Goal: Information Seeking & Learning: Compare options

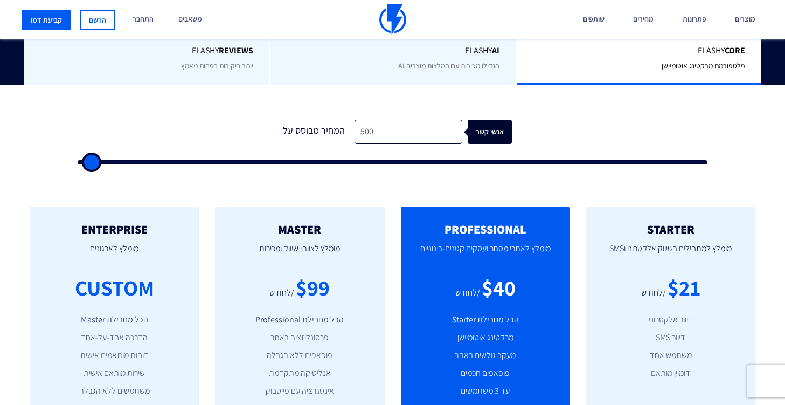
type input "500"
type input "1,000"
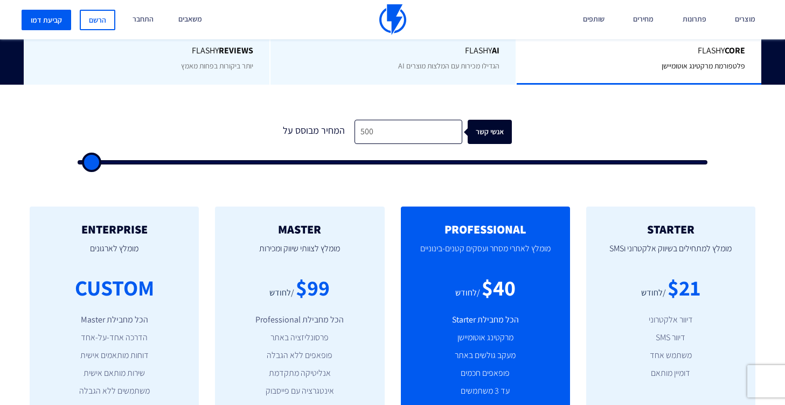
type input "1000"
type input "1,500"
type input "1500"
type input "2,000"
type input "2000"
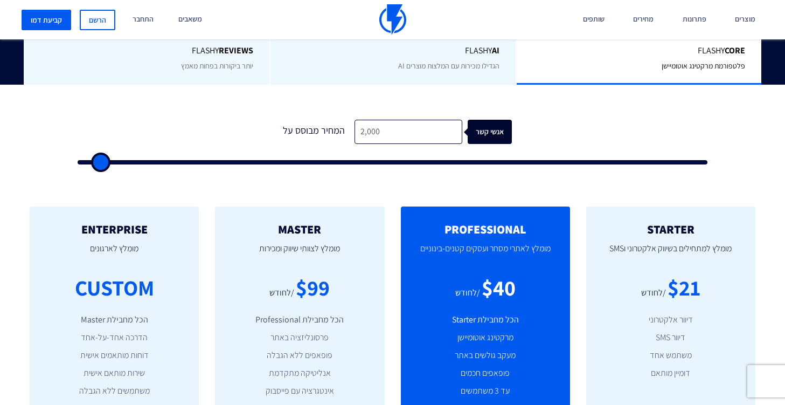
type input "2,500"
type input "2500"
type input "3,500"
type input "3500"
type input "5,500"
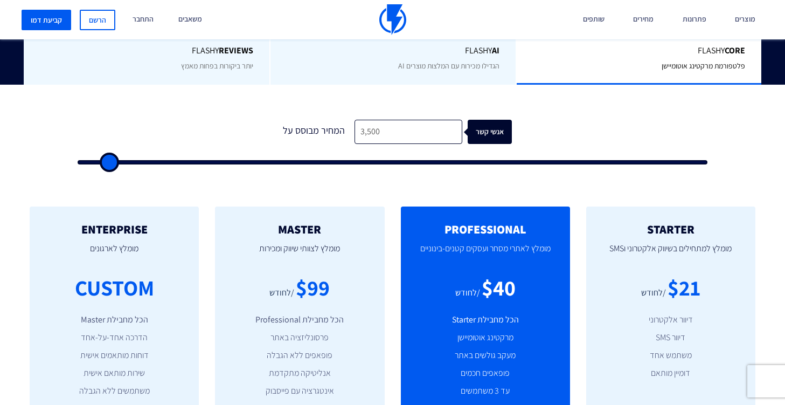
type input "5500"
type input "6,500"
type input "6500"
type input "9,000"
type input "9000"
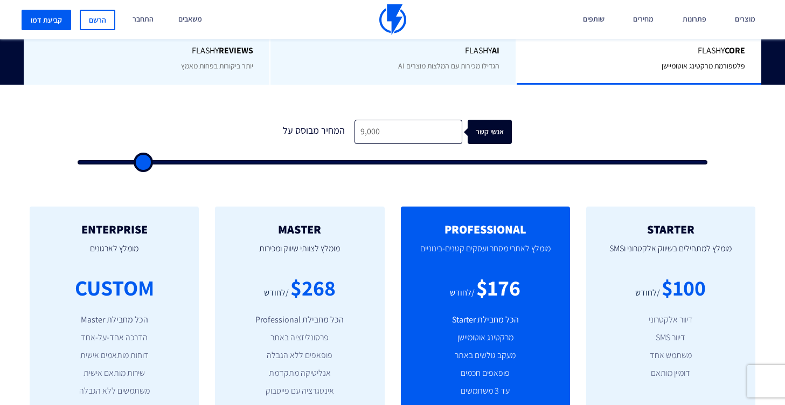
type input "12,500"
type input "12500"
type input "18,500"
type input "18500"
type input "22,000"
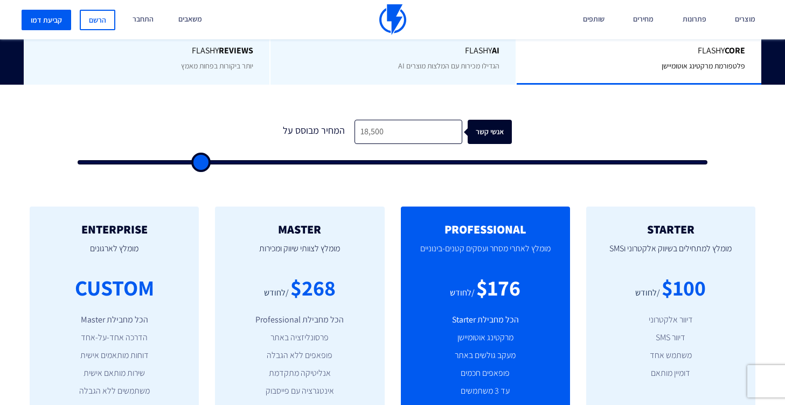
type input "22000"
type input "26,000"
type input "26000"
type input "30,000"
type input "30000"
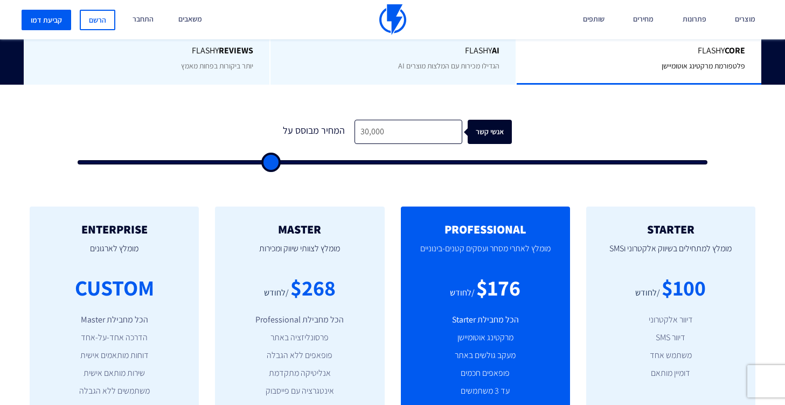
type input "33,000"
type input "33000"
type input "36,500"
type input "36500"
type input "39,000"
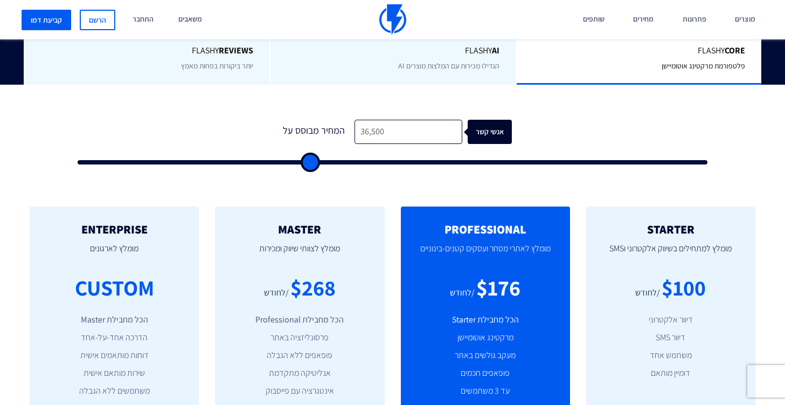
type input "39000"
type input "41,000"
type input "41000"
type input "43,000"
type input "43000"
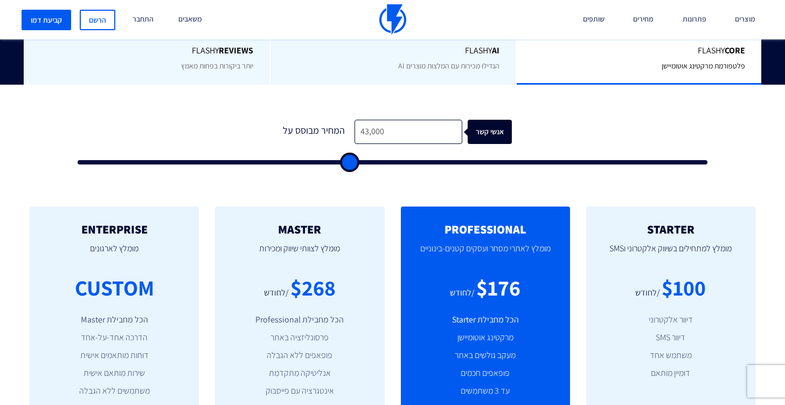
type input "45,000"
type input "45000"
type input "45,500"
type input "45500"
type input "46,000"
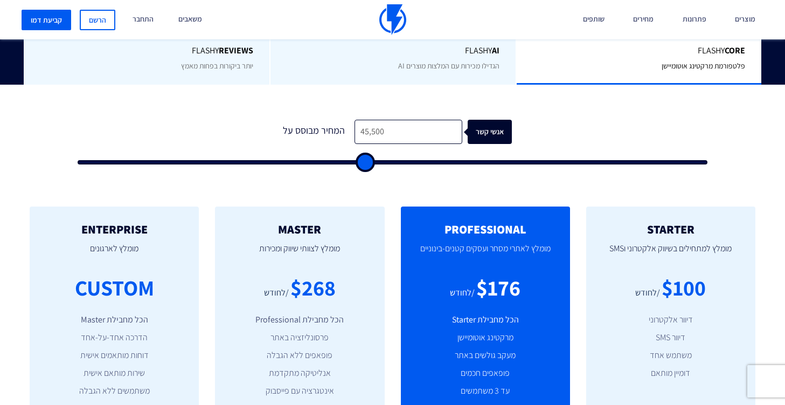
type input "46000"
type input "46,500"
type input "46500"
type input "47,000"
type input "47000"
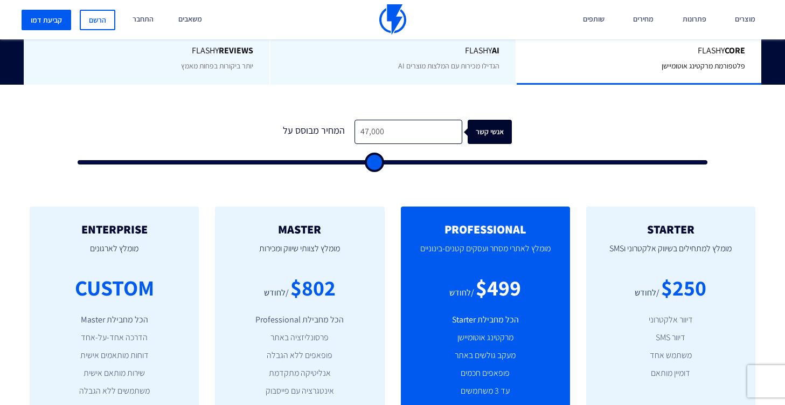
type input "47,500"
type input "47500"
type input "49,000"
type input "49000"
type input "51,000"
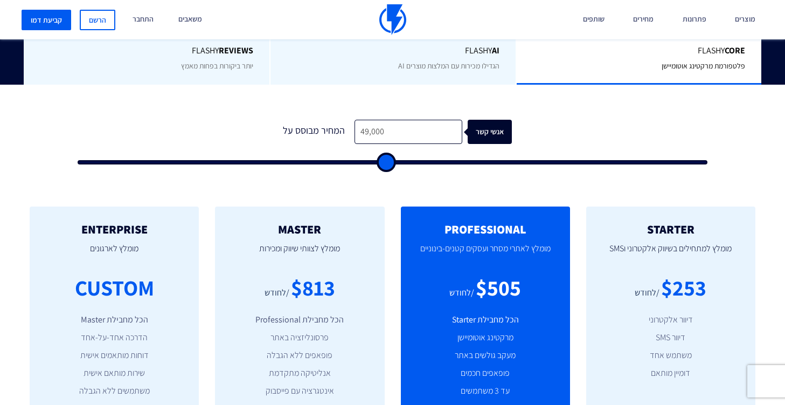
type input "51000"
type input "55,500"
type input "55500"
type input "60,000"
type input "60000"
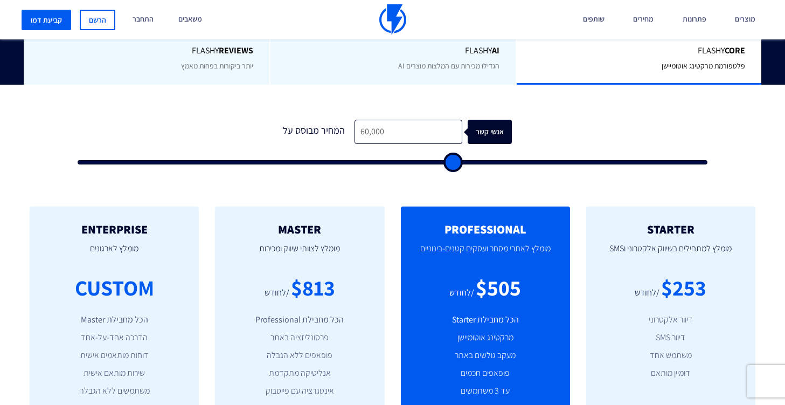
type input "65,000"
type input "65000"
type input "70,500"
type input "70500"
type input "76,000"
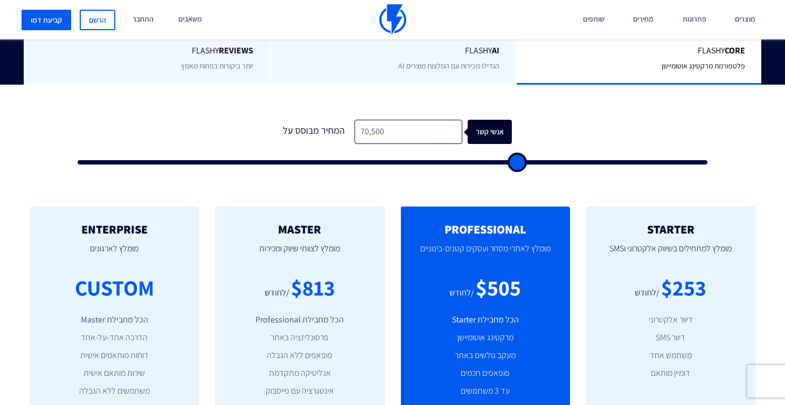
type input "76000"
type input "84,000"
type input "84000"
type input "88,500"
type input "88500"
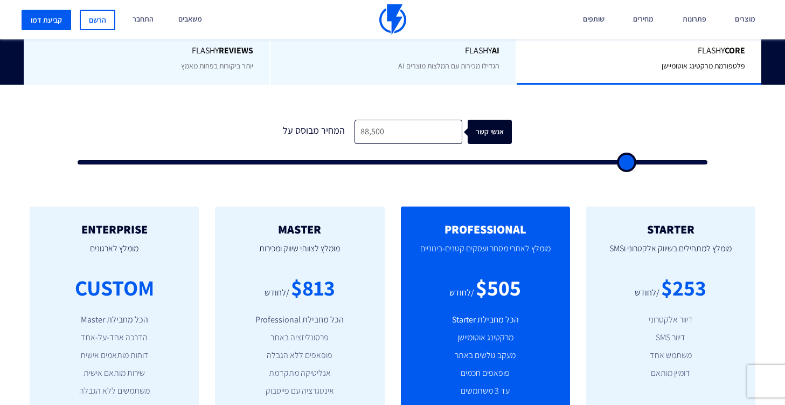
type input "92,500"
type input "92500"
type input "95,500"
type input "95500"
type input "99,000"
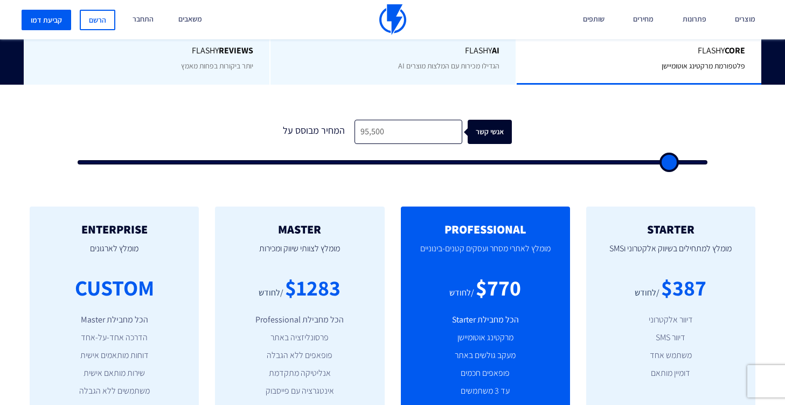
type input "99000"
type input "100,000"
type input "100000"
type input "97,000"
type input "97000"
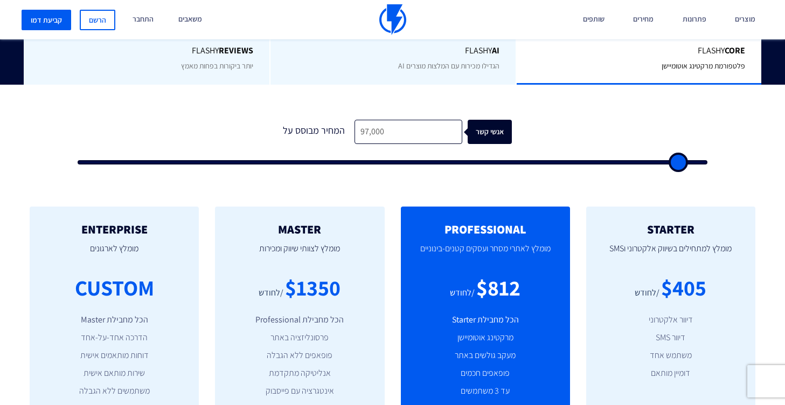
type input "92,000"
type input "92000"
type input "87,500"
type input "87500"
type input "83,500"
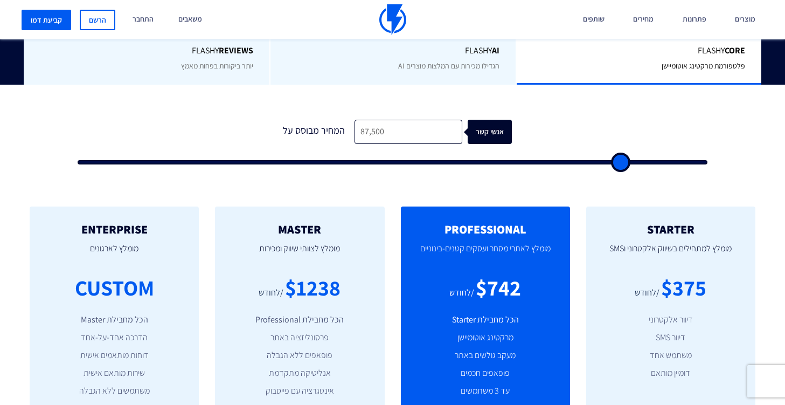
type input "83500"
type input "79,000"
type input "79000"
type input "75,000"
type input "75000"
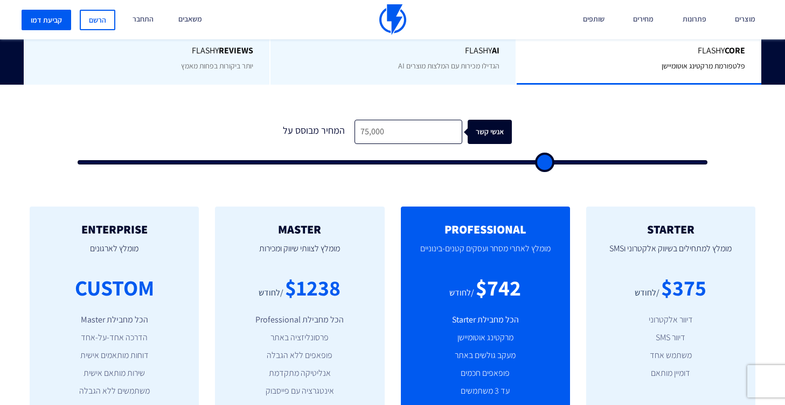
type input "69,000"
type input "69000"
type input "65,000"
type input "65000"
type input "61,500"
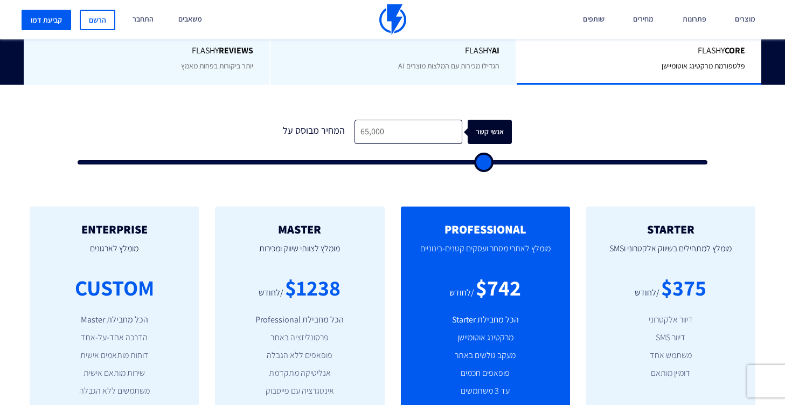
type input "61500"
type input "59,000"
type input "59000"
type input "54,500"
type input "54500"
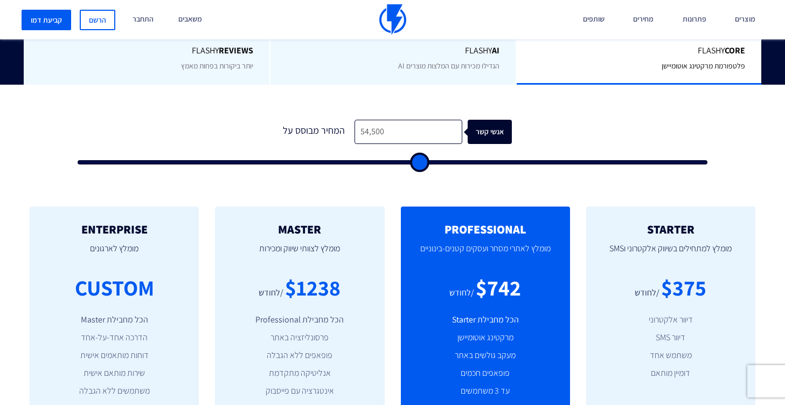
type input "52,000"
type input "52000"
type input "51,000"
type input "51000"
type input "49,000"
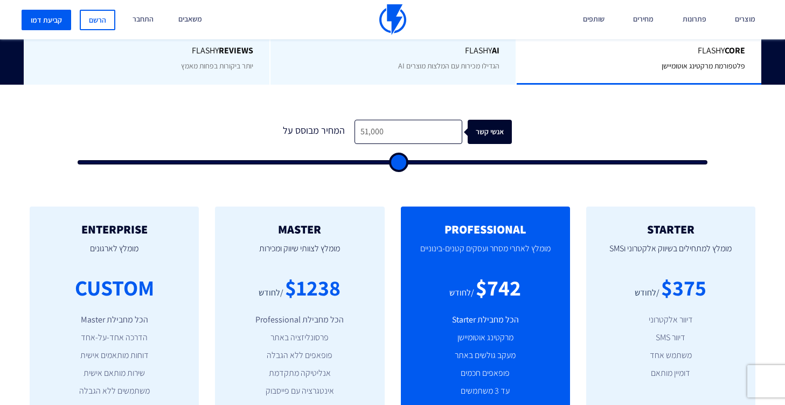
type input "49000"
type input "47,500"
type input "47500"
type input "46,500"
type input "46500"
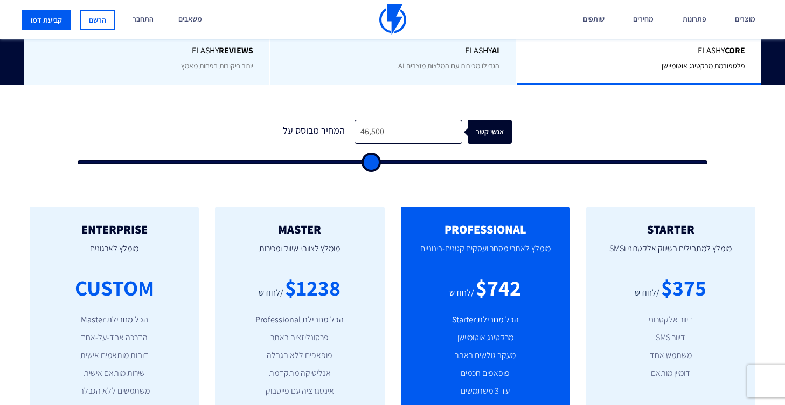
type input "46,000"
type input "46000"
type input "45,000"
type input "45000"
type input "44,500"
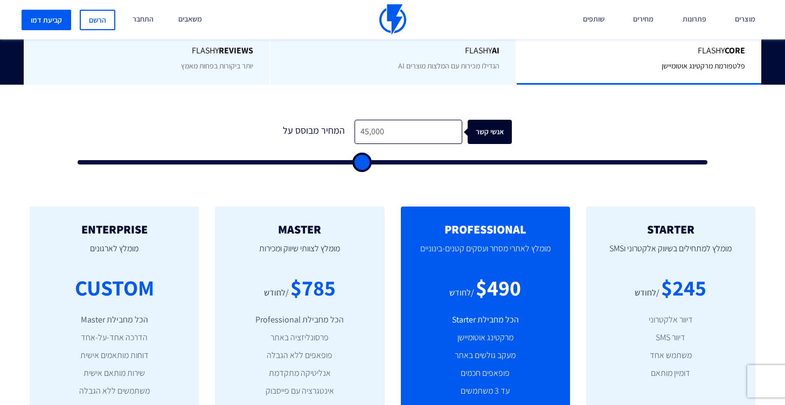
type input "44500"
type input "43,000"
type input "43000"
type input "42,000"
type input "42000"
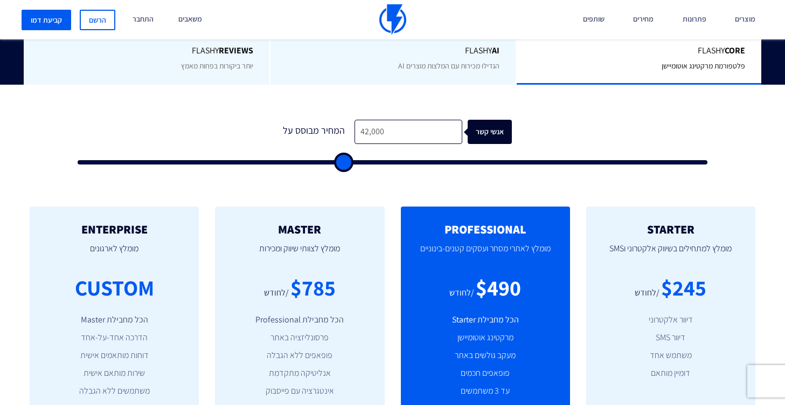
type input "41,500"
type input "41500"
type input "40,500"
type input "40500"
type input "40,000"
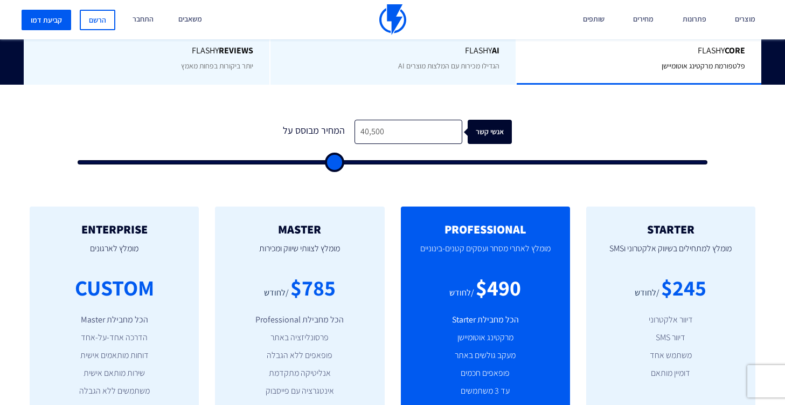
type input "40000"
type input "39,500"
drag, startPoint x: 88, startPoint y: 164, endPoint x: 327, endPoint y: 191, distance: 240.3
type input "39500"
click at [327, 164] on input "range" at bounding box center [393, 162] width 630 height 4
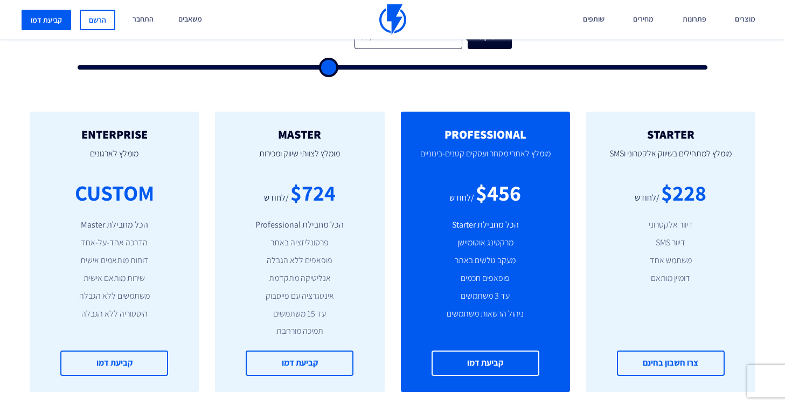
scroll to position [360, 0]
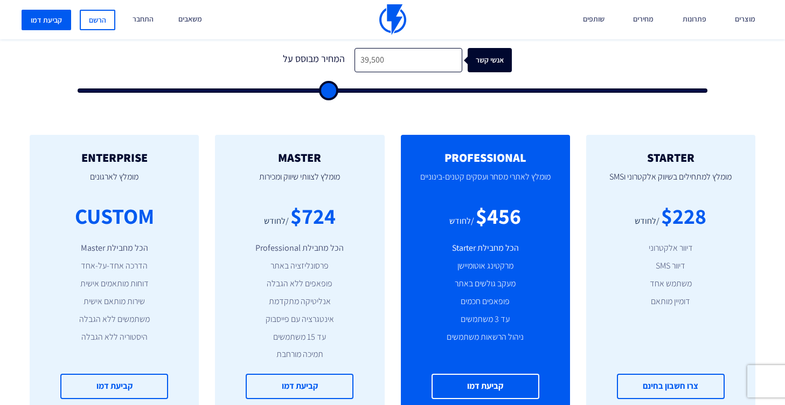
type input "39,000"
type input "39000"
type input "38,500"
type input "38500"
type input "38,000"
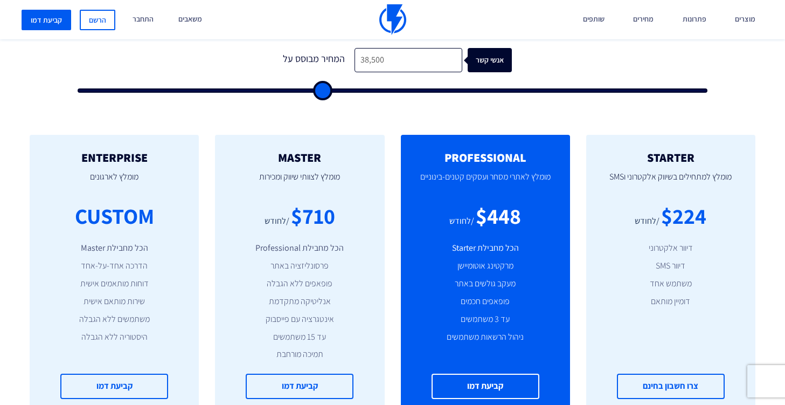
type input "38000"
type input "37,000"
type input "37000"
type input "35,500"
type input "35500"
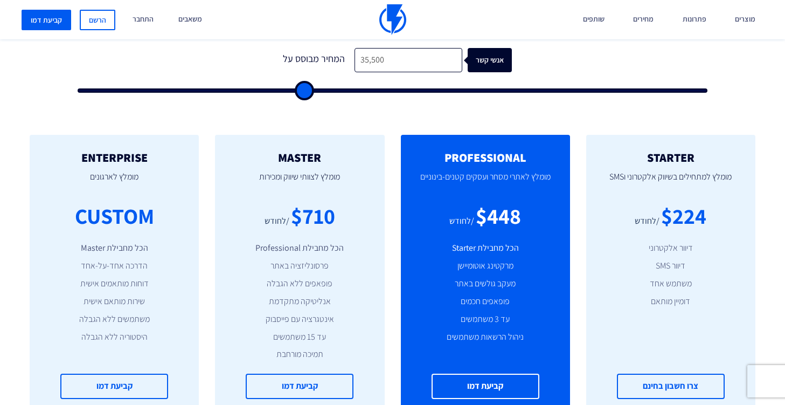
type input "34,000"
type input "34000"
type input "32,500"
type input "32500"
type input "32,000"
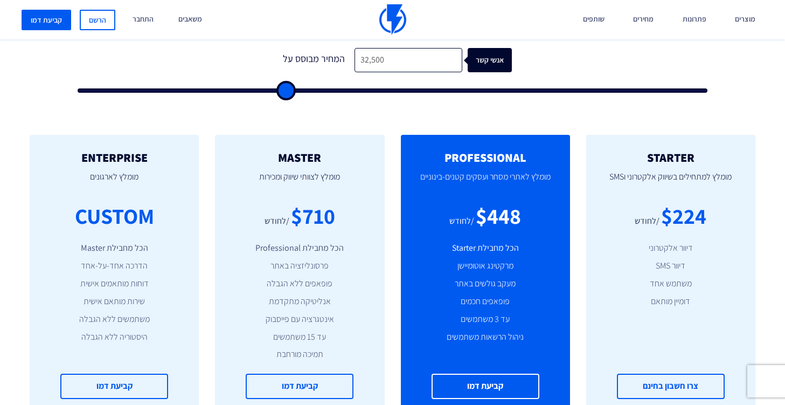
type input "32000"
type input "30,500"
type input "30500"
type input "28,500"
type input "28500"
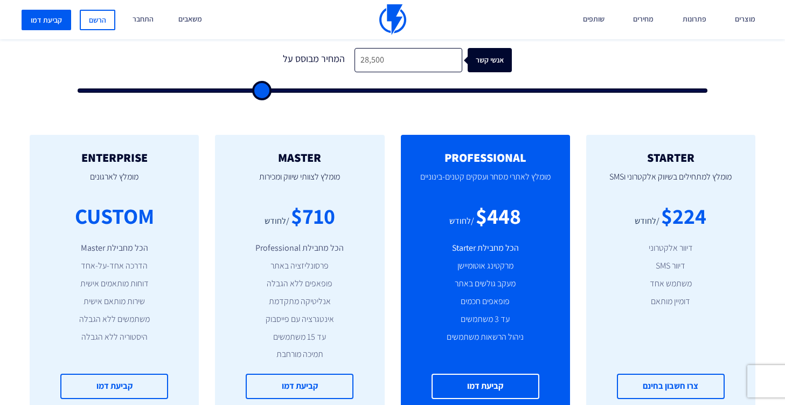
type input "27,000"
type input "27000"
type input "25,500"
type input "25500"
type input "25,000"
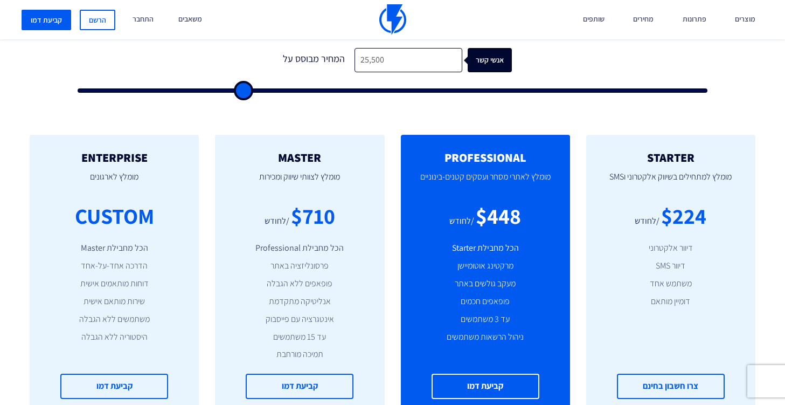
type input "25000"
type input "23,500"
type input "23500"
type input "22,500"
type input "22500"
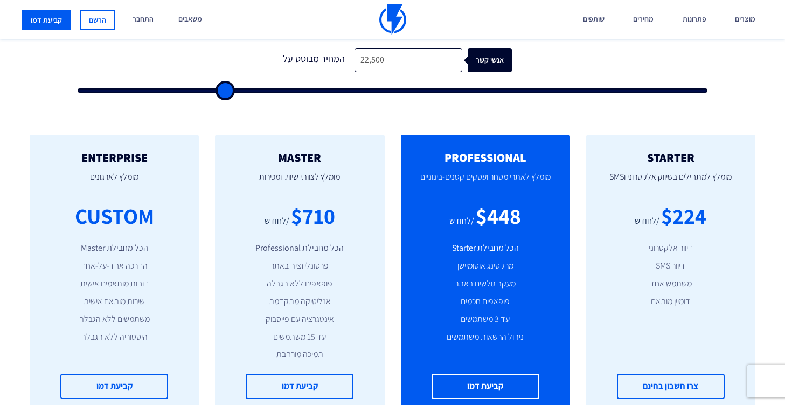
type input "22,000"
type input "22000"
type input "21,500"
type input "21500"
type input "20,000"
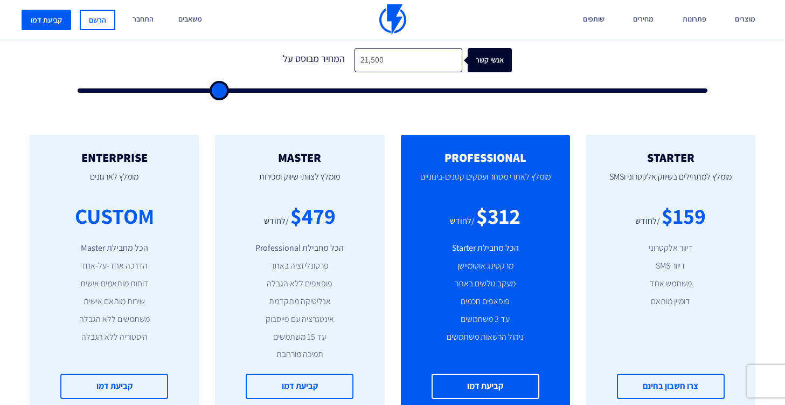
type input "20000"
type input "18,500"
type input "18500"
type input "17,000"
type input "17000"
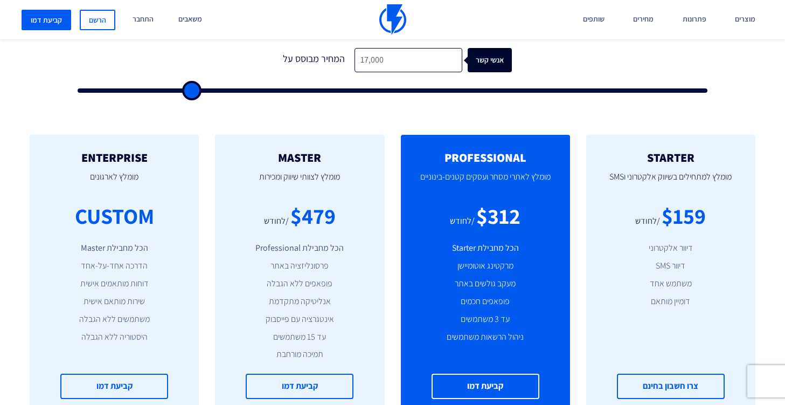
type input "15,500"
type input "15500"
type input "13,500"
type input "13500"
type input "11,500"
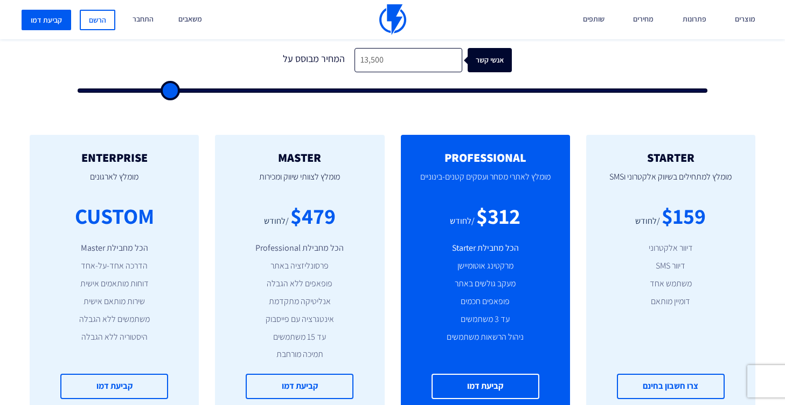
type input "11500"
type input "9,500"
type input "9500"
type input "8,000"
type input "8000"
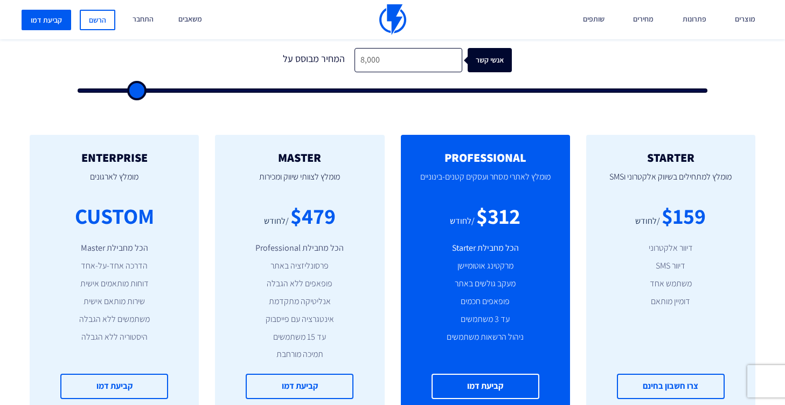
type input "6,500"
type input "6500"
type input "5,500"
type input "5500"
type input "3,000"
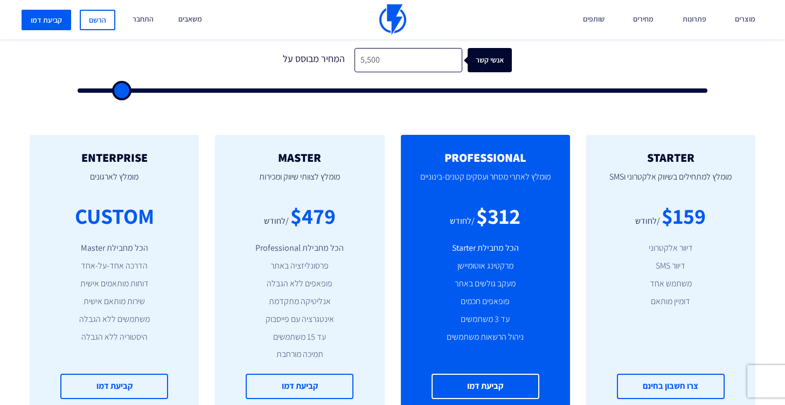
type input "3000"
type input "2,500"
type input "2500"
type input "1,500"
type input "1500"
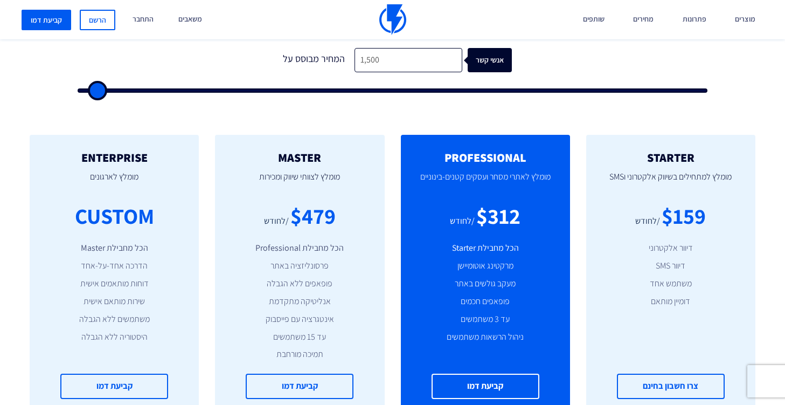
type input "500"
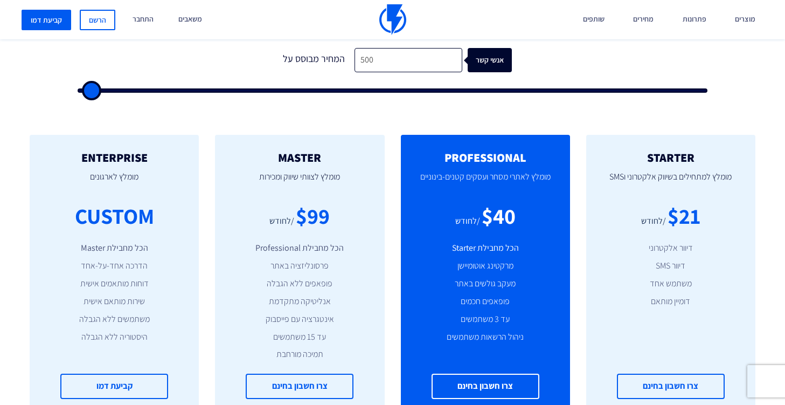
type input "500"
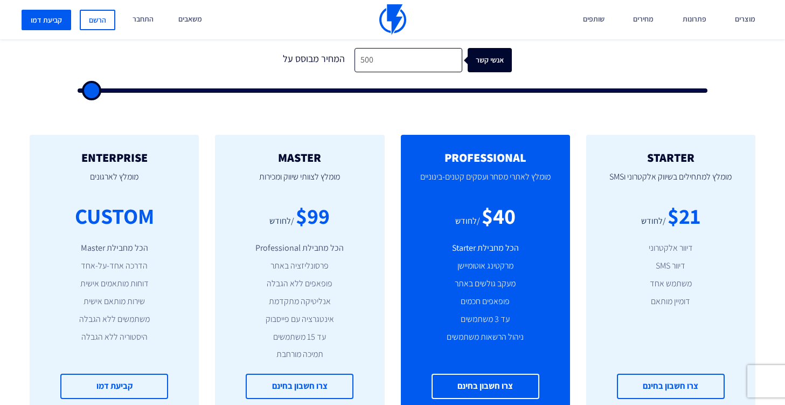
type input "500"
drag, startPoint x: 328, startPoint y: 95, endPoint x: 66, endPoint y: 104, distance: 262.2
click at [78, 93] on input "range" at bounding box center [393, 90] width 630 height 4
drag, startPoint x: 99, startPoint y: 101, endPoint x: 137, endPoint y: 99, distance: 38.3
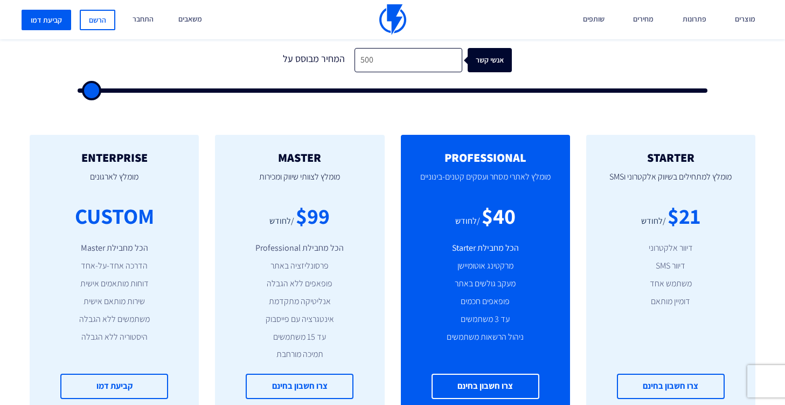
click at [137, 99] on div "1 המחיר מבוסס על 500 אנשי קשר" at bounding box center [393, 67] width 652 height 92
drag, startPoint x: 93, startPoint y: 89, endPoint x: 132, endPoint y: 90, distance: 38.8
click at [130, 90] on input "range" at bounding box center [393, 90] width 630 height 4
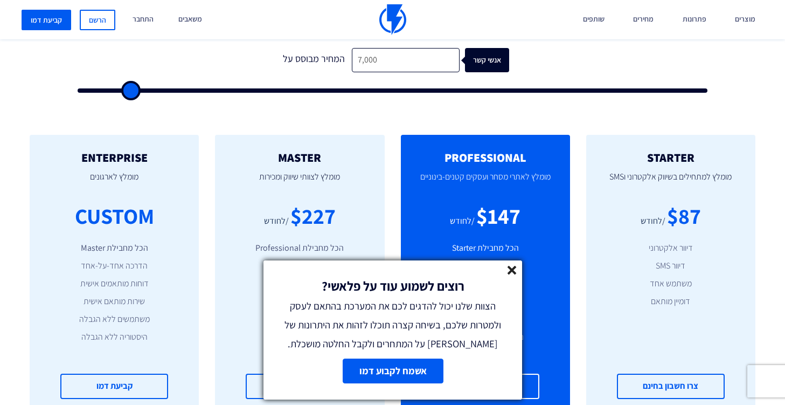
drag, startPoint x: 132, startPoint y: 90, endPoint x: 141, endPoint y: 90, distance: 9.2
click at [511, 272] on icon at bounding box center [512, 270] width 9 height 9
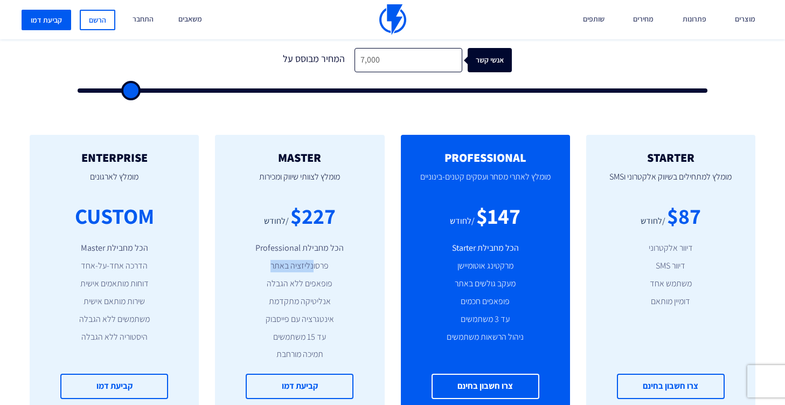
drag, startPoint x: 309, startPoint y: 266, endPoint x: 259, endPoint y: 269, distance: 50.2
click at [259, 269] on li "פרסונליזציה באתר" at bounding box center [299, 266] width 137 height 12
drag, startPoint x: 339, startPoint y: 282, endPoint x: 255, endPoint y: 283, distance: 84.1
click at [255, 283] on li "פופאפים ללא הגבלה" at bounding box center [299, 284] width 137 height 12
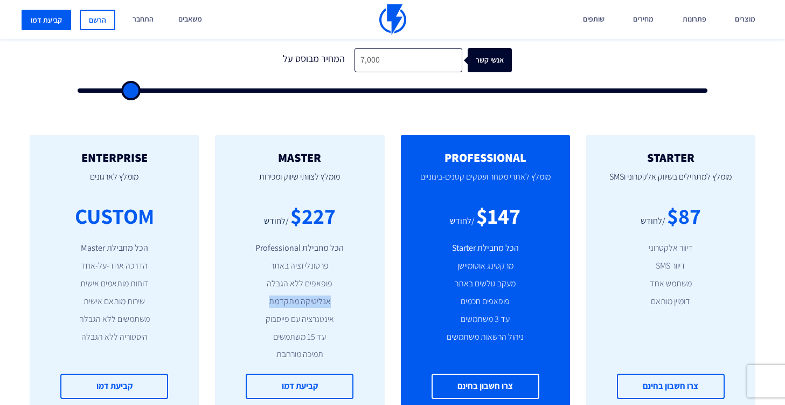
drag, startPoint x: 341, startPoint y: 301, endPoint x: 261, endPoint y: 301, distance: 79.8
click at [261, 301] on li "אנליטיקה מתקדמת" at bounding box center [299, 301] width 137 height 12
drag, startPoint x: 309, startPoint y: 322, endPoint x: 262, endPoint y: 323, distance: 47.5
click at [262, 323] on li "אינטגרציה עם פייסבוק" at bounding box center [299, 319] width 137 height 12
drag, startPoint x: 318, startPoint y: 343, endPoint x: 253, endPoint y: 344, distance: 64.2
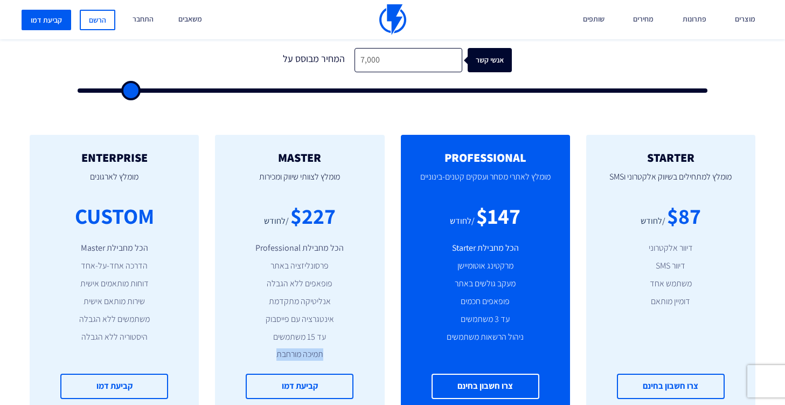
click at [253, 344] on ul "הכל מחבילת Professional פרסונליזציה באתר פופאפים ללא הגבלה אנליטיקה מתקדמת אינט…" at bounding box center [299, 301] width 137 height 119
click at [296, 348] on ul "הכל מחבילת Professional פרסונליזציה באתר פופאפים ללא הגבלה אנליטיקה מתקדמת אינט…" at bounding box center [299, 301] width 137 height 119
drag, startPoint x: 336, startPoint y: 353, endPoint x: 273, endPoint y: 353, distance: 62.5
click at [273, 353] on li "תמיכה מורחבת" at bounding box center [299, 354] width 137 height 12
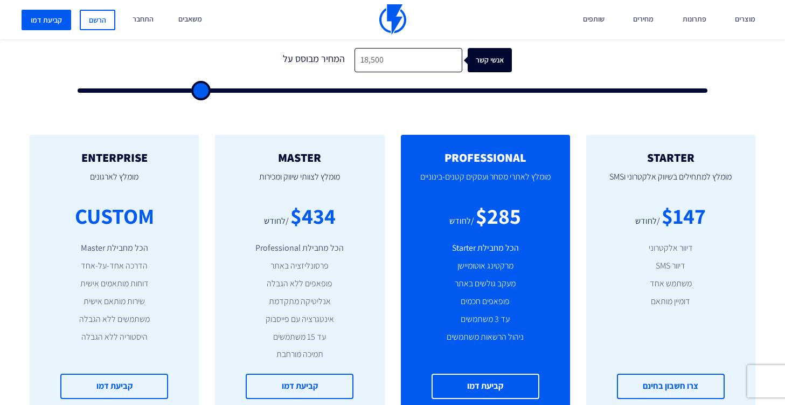
drag, startPoint x: 131, startPoint y: 88, endPoint x: 201, endPoint y: 99, distance: 70.9
click at [201, 93] on input "range" at bounding box center [393, 90] width 630 height 4
click at [111, 177] on p "מומלץ לארגונים" at bounding box center [114, 182] width 137 height 37
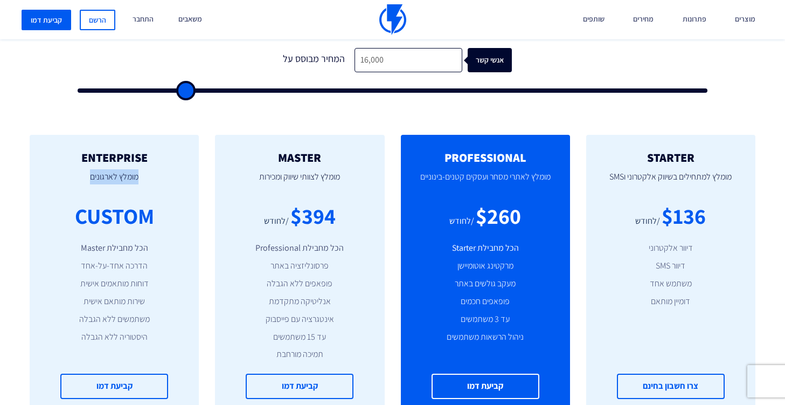
drag, startPoint x: 202, startPoint y: 94, endPoint x: 185, endPoint y: 95, distance: 16.2
click at [185, 93] on input "range" at bounding box center [393, 90] width 630 height 4
drag, startPoint x: 184, startPoint y: 85, endPoint x: 754, endPoint y: 134, distance: 572.5
click at [708, 93] on input "range" at bounding box center [393, 90] width 630 height 4
drag, startPoint x: 754, startPoint y: 134, endPoint x: 674, endPoint y: 134, distance: 79.2
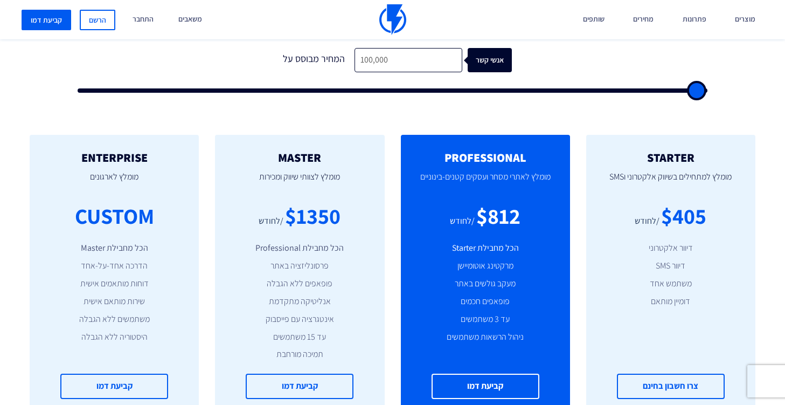
click at [749, 134] on div "STARTER מומלץ למתחילים בשיווק אלקטרוני וSMS $405 /לחודש דיוור אלקטרוני דיוור SM…" at bounding box center [392, 274] width 785 height 323
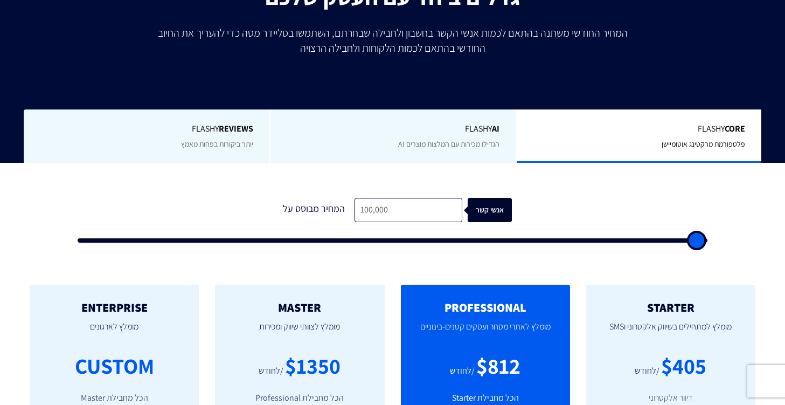
scroll to position [216, 0]
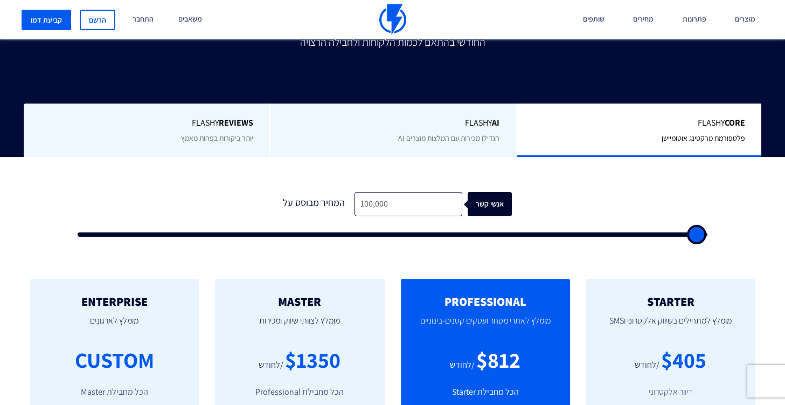
click at [429, 140] on span "הגדילו מכירות עם המלצות מוצרים AI" at bounding box center [448, 138] width 101 height 10
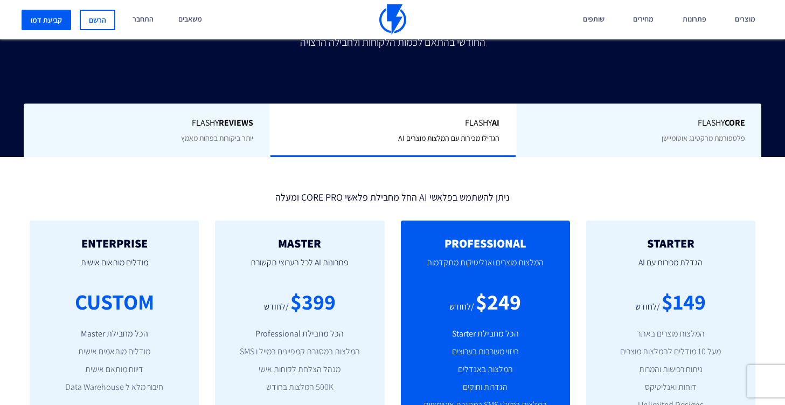
click at [156, 145] on div "Flashy REVIEWS יותר ביקורות בפחות מאמץ" at bounding box center [147, 130] width 246 height 53
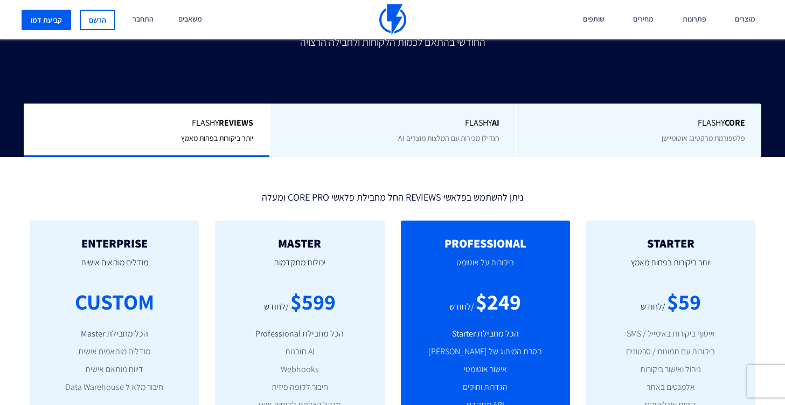
click at [600, 133] on div "Flashy Core פלטפורמת מרקטינג אוטומיישן" at bounding box center [639, 130] width 246 height 53
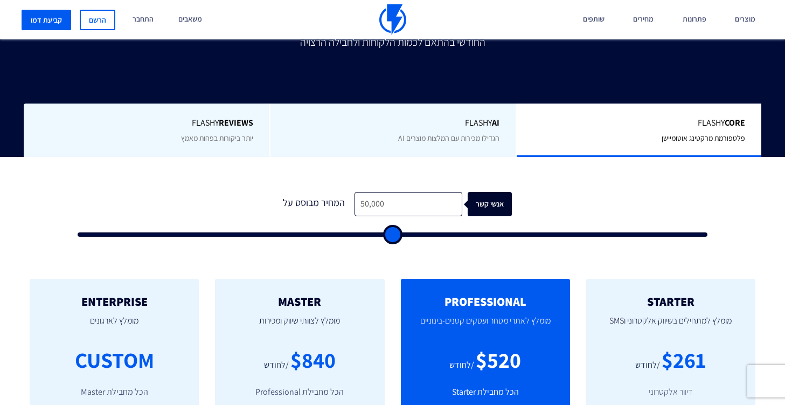
drag, startPoint x: 692, startPoint y: 237, endPoint x: 391, endPoint y: 245, distance: 300.9
click at [391, 237] on input "range" at bounding box center [393, 234] width 630 height 4
